Goal: Task Accomplishment & Management: Manage account settings

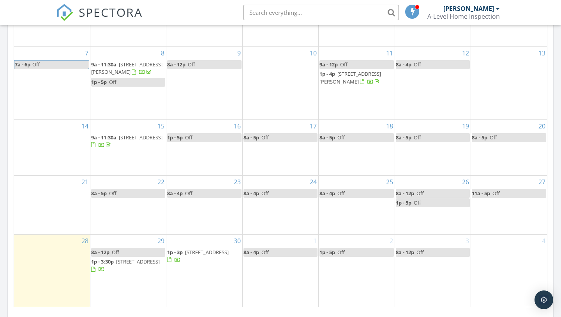
scroll to position [481, 0]
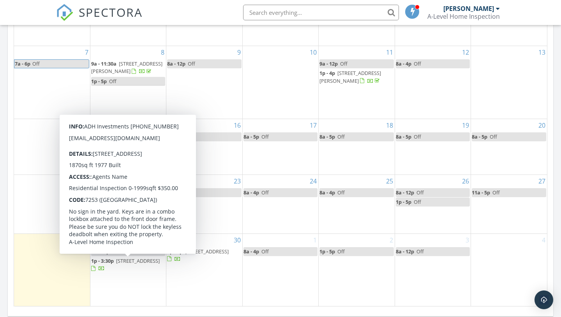
click at [116, 264] on span "[STREET_ADDRESS]" at bounding box center [138, 260] width 44 height 7
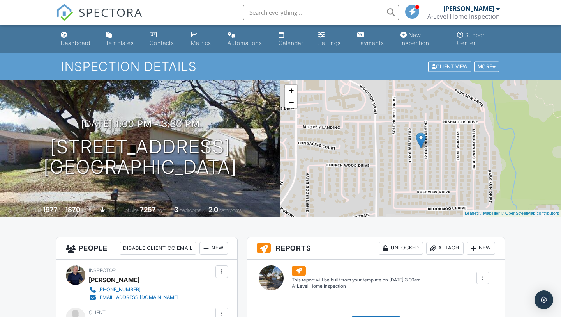
click at [81, 44] on div "Dashboard" at bounding box center [76, 42] width 30 height 7
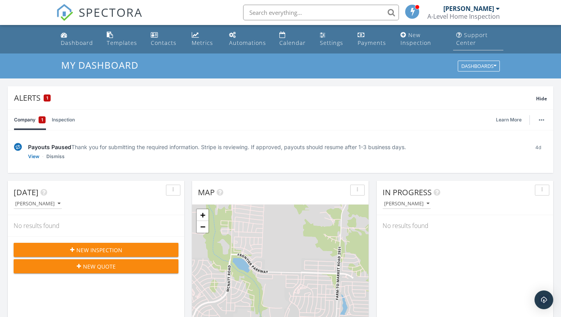
click at [467, 39] on div "Support Center" at bounding box center [472, 38] width 32 height 15
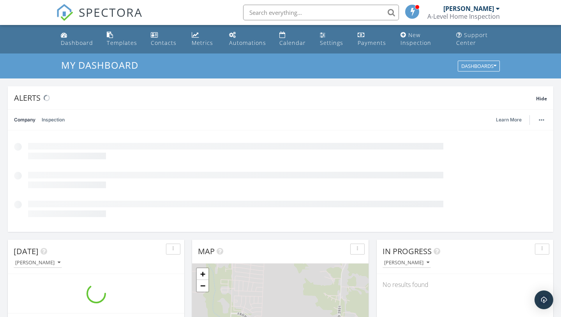
scroll to position [710, 562]
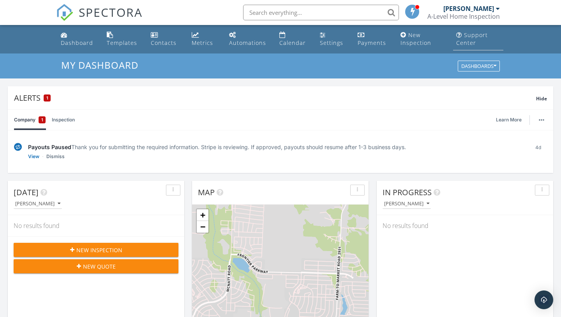
click at [474, 39] on div "Support Center" at bounding box center [472, 38] width 32 height 15
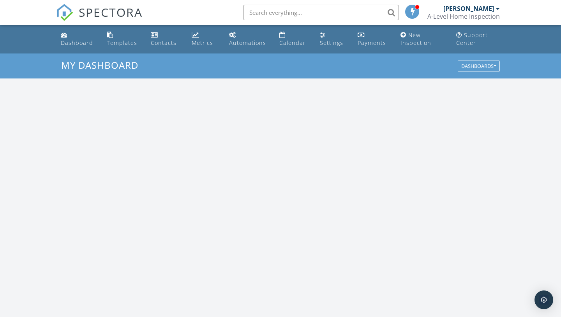
scroll to position [710, 562]
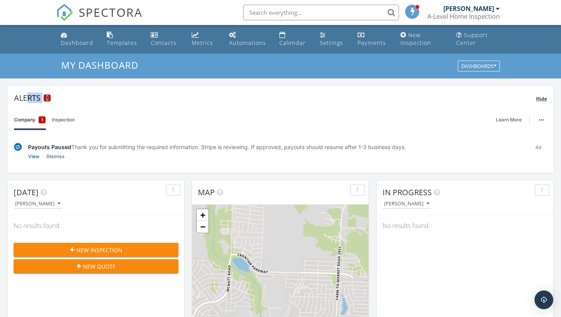
drag, startPoint x: 13, startPoint y: 94, endPoint x: 174, endPoint y: 104, distance: 160.9
click at [174, 104] on div "Alerts 1 Hide" at bounding box center [281, 97] width 546 height 23
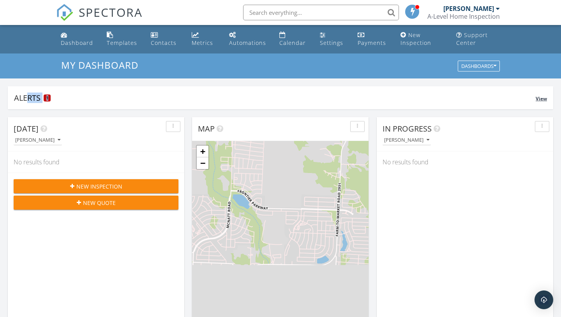
click at [56, 97] on div "Alerts 1" at bounding box center [275, 97] width 522 height 11
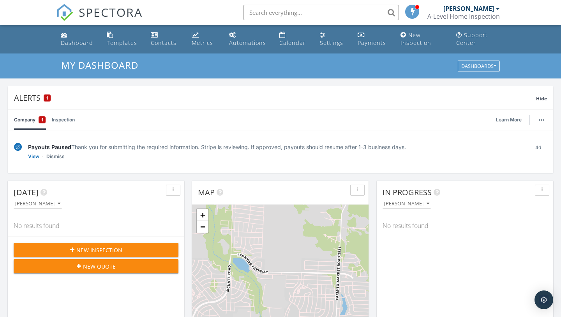
click at [17, 147] on img at bounding box center [18, 147] width 8 height 8
click at [468, 39] on div "Support Center" at bounding box center [472, 38] width 32 height 15
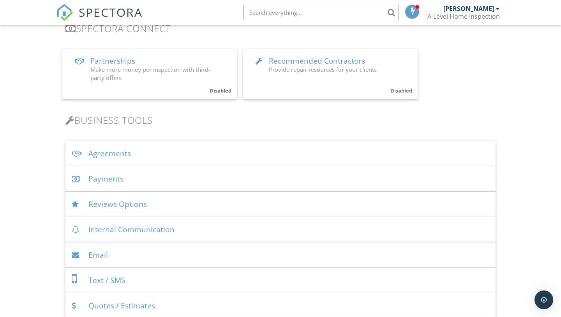
scroll to position [188, 0]
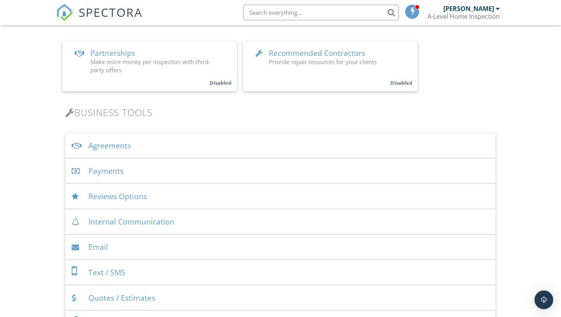
click at [110, 171] on div "Payments" at bounding box center [280, 170] width 430 height 25
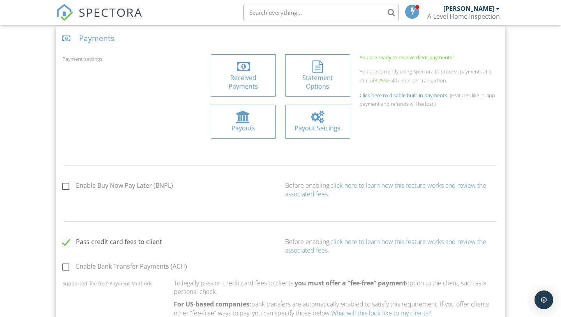
scroll to position [324, 0]
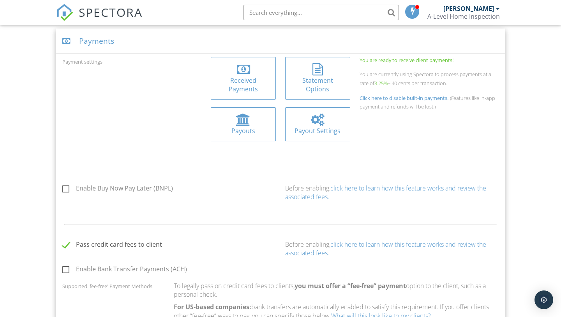
click at [318, 119] on div at bounding box center [317, 119] width 13 height 12
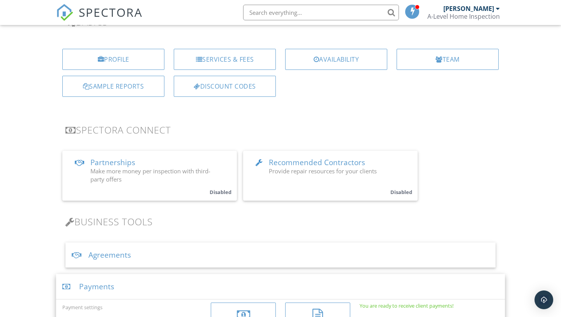
scroll to position [0, 0]
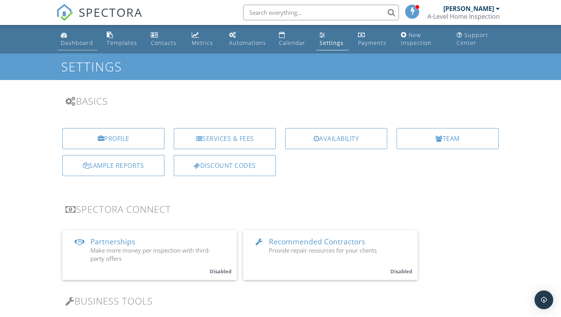
click at [79, 44] on div "Dashboard" at bounding box center [77, 42] width 32 height 7
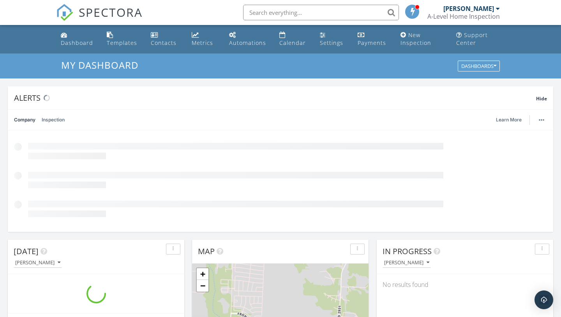
scroll to position [710, 562]
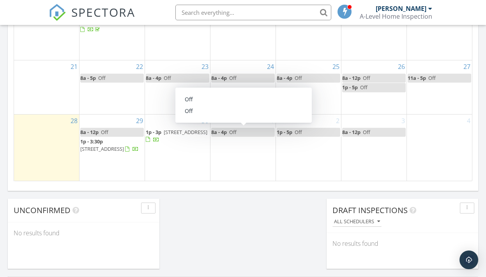
scroll to position [609, 0]
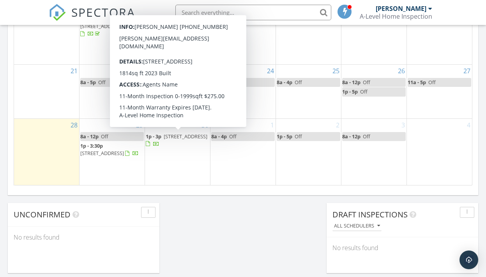
click at [167, 140] on span "[STREET_ADDRESS]" at bounding box center [186, 136] width 44 height 7
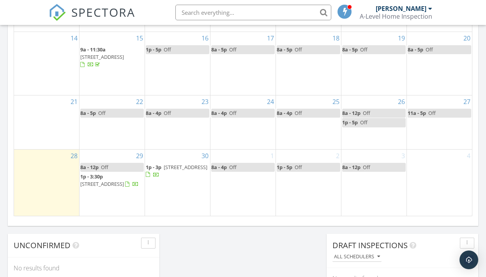
scroll to position [579, 0]
click at [358, 204] on div "3 8a - 12p Off" at bounding box center [373, 182] width 65 height 66
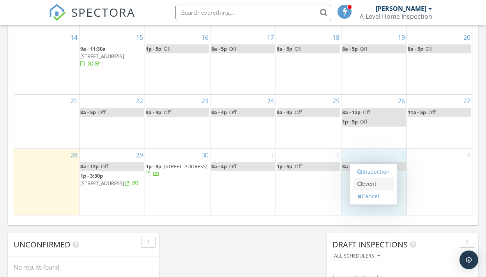
click at [370, 184] on link "Event" at bounding box center [374, 184] width 40 height 12
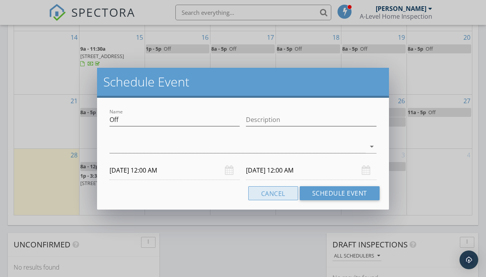
click at [274, 193] on button "Cancel" at bounding box center [273, 193] width 50 height 14
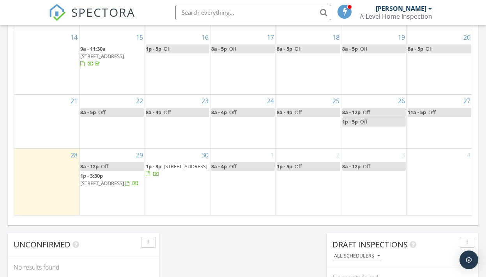
click at [361, 166] on div "8a - 12p Off" at bounding box center [356, 166] width 28 height 7
select select "9"
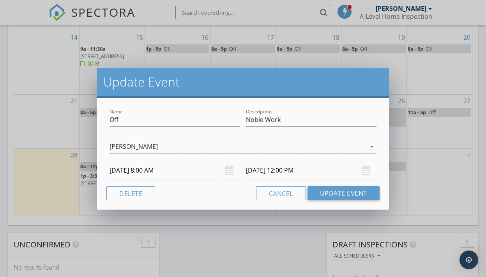
click at [283, 171] on input "[DATE] 12:00 PM" at bounding box center [311, 170] width 130 height 19
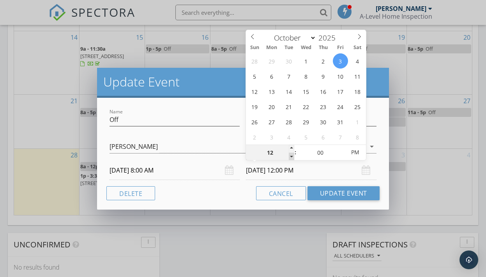
type input "11"
type input "[DATE] 11:00 AM"
click at [292, 157] on span at bounding box center [291, 157] width 5 height 8
type input "10"
type input "[DATE] 10:00 AM"
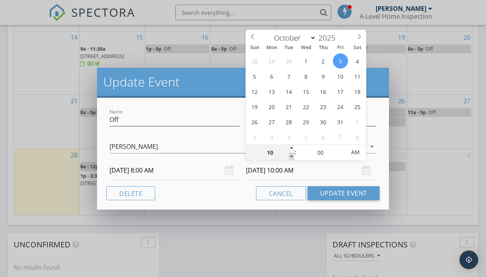
click at [292, 157] on span at bounding box center [291, 157] width 5 height 8
type input "09"
type input "[DATE] 9:00 AM"
click at [292, 157] on span at bounding box center [291, 157] width 5 height 8
type input "08"
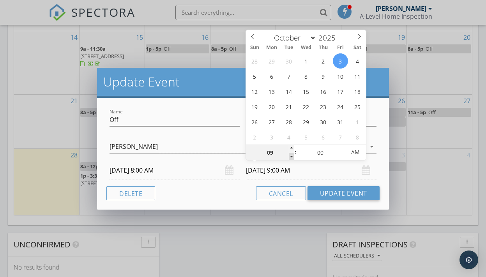
type input "[DATE] 8:00 AM"
click at [292, 157] on span at bounding box center [291, 157] width 5 height 8
type input "07"
type input "[DATE] 7:00 AM"
click at [292, 157] on span at bounding box center [291, 157] width 5 height 8
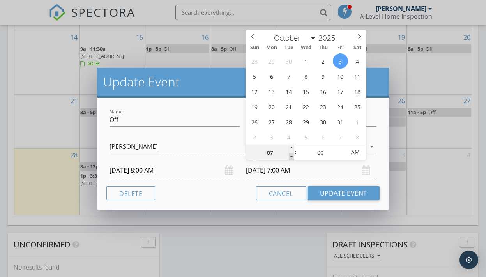
type input "06"
type input "[DATE] 6:00 AM"
click at [292, 157] on span at bounding box center [291, 157] width 5 height 8
type input "05"
click at [292, 157] on span at bounding box center [291, 157] width 5 height 8
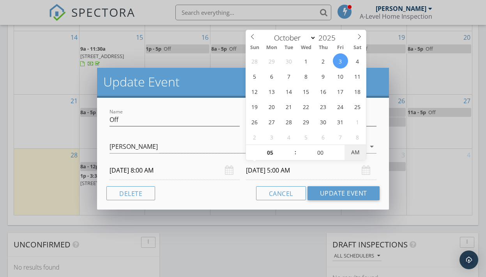
type input "[DATE] 5:00 PM"
click at [351, 155] on span "PM" at bounding box center [355, 153] width 21 height 16
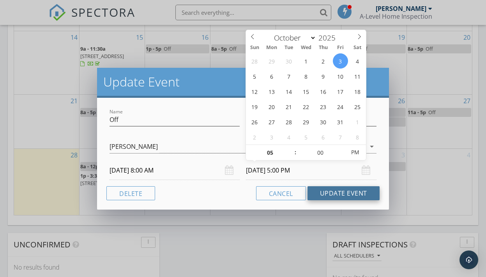
click at [338, 196] on button "Update Event" at bounding box center [344, 193] width 72 height 14
